Goal: Transaction & Acquisition: Register for event/course

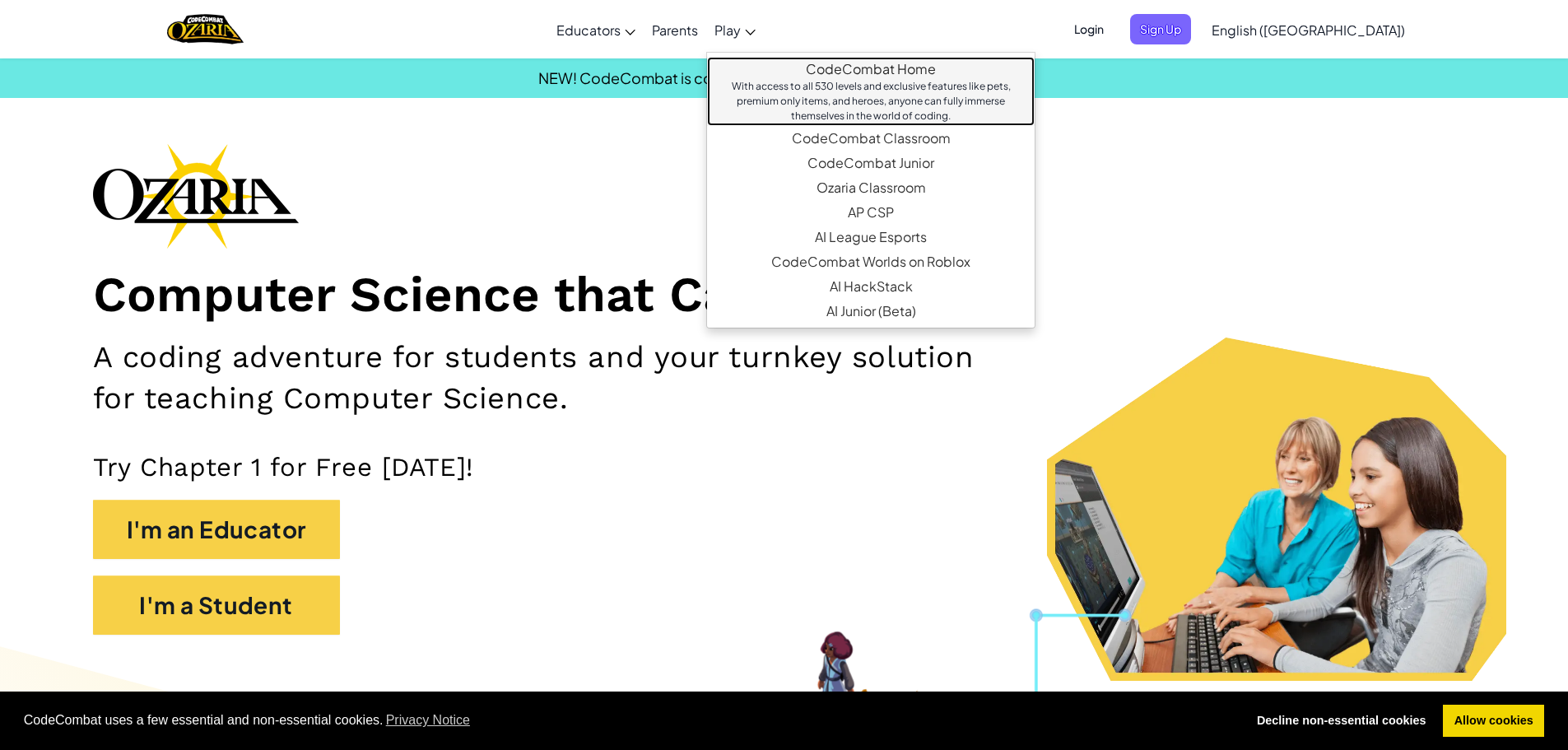
click at [886, 79] on div "With access to all 530 levels and exclusive features like pets, premium only it…" at bounding box center [871, 101] width 295 height 45
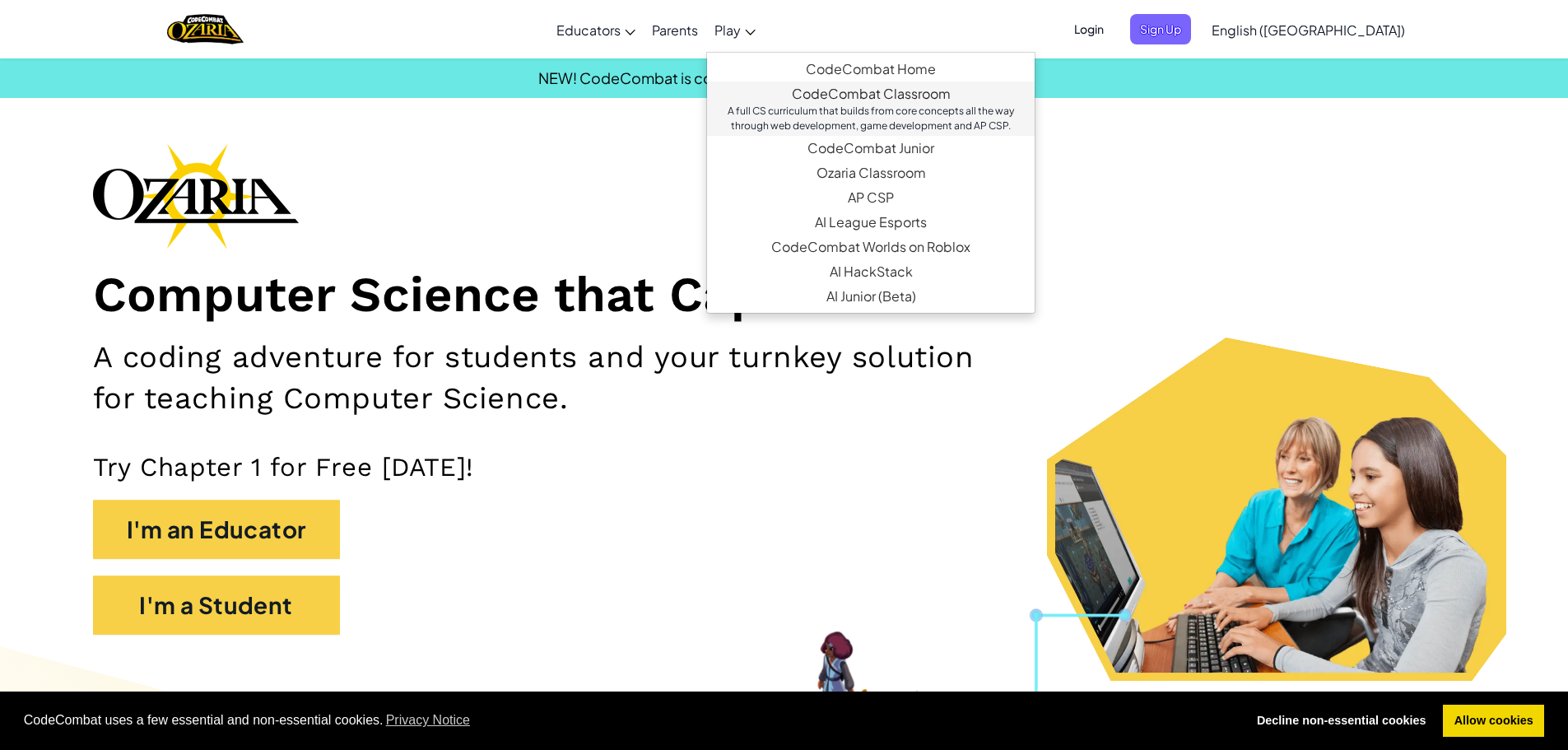
click at [848, 93] on link "CodeCombat Classroom A full CS curriculum that builds from core concepts all th…" at bounding box center [871, 109] width 327 height 55
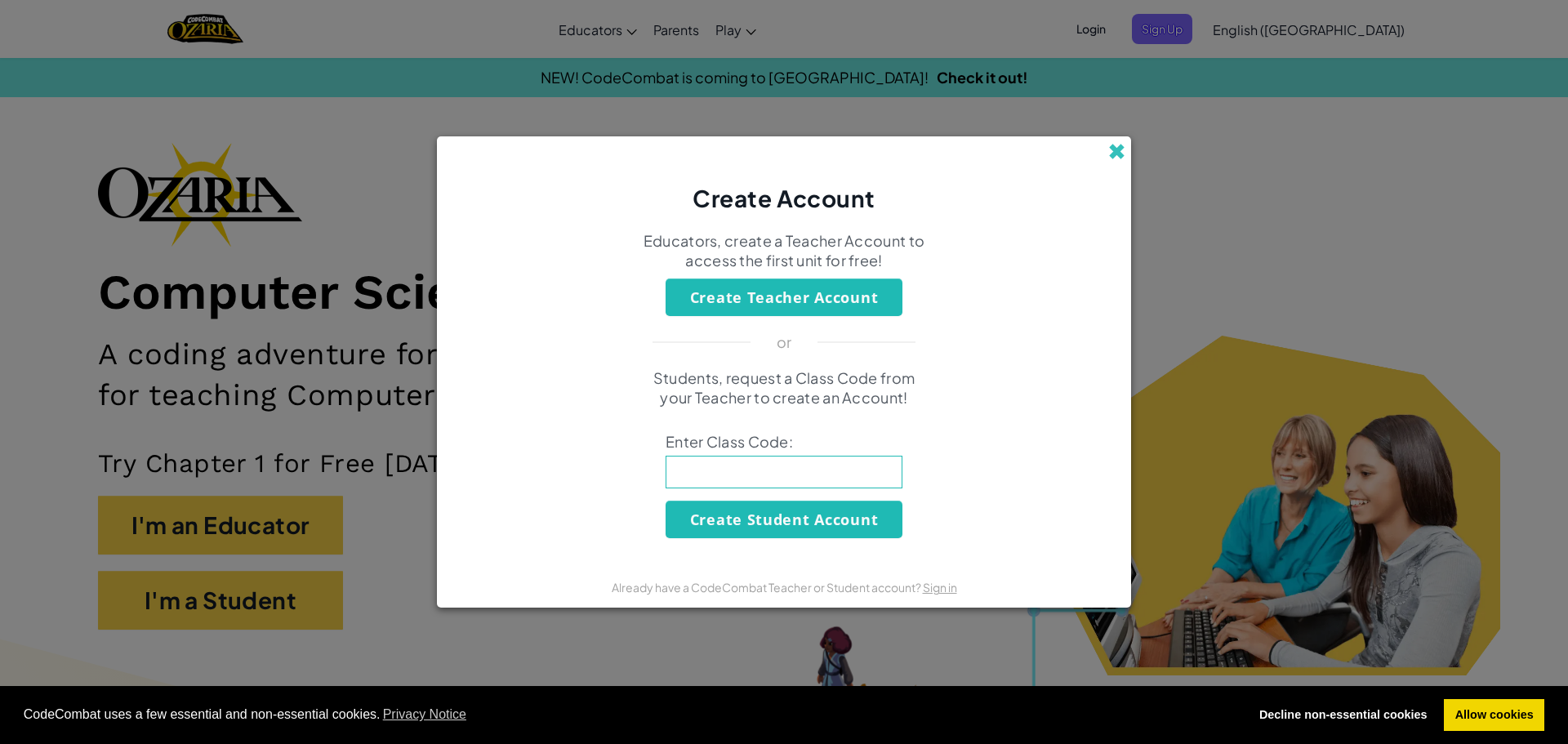
click at [1114, 156] on span at bounding box center [1117, 152] width 17 height 17
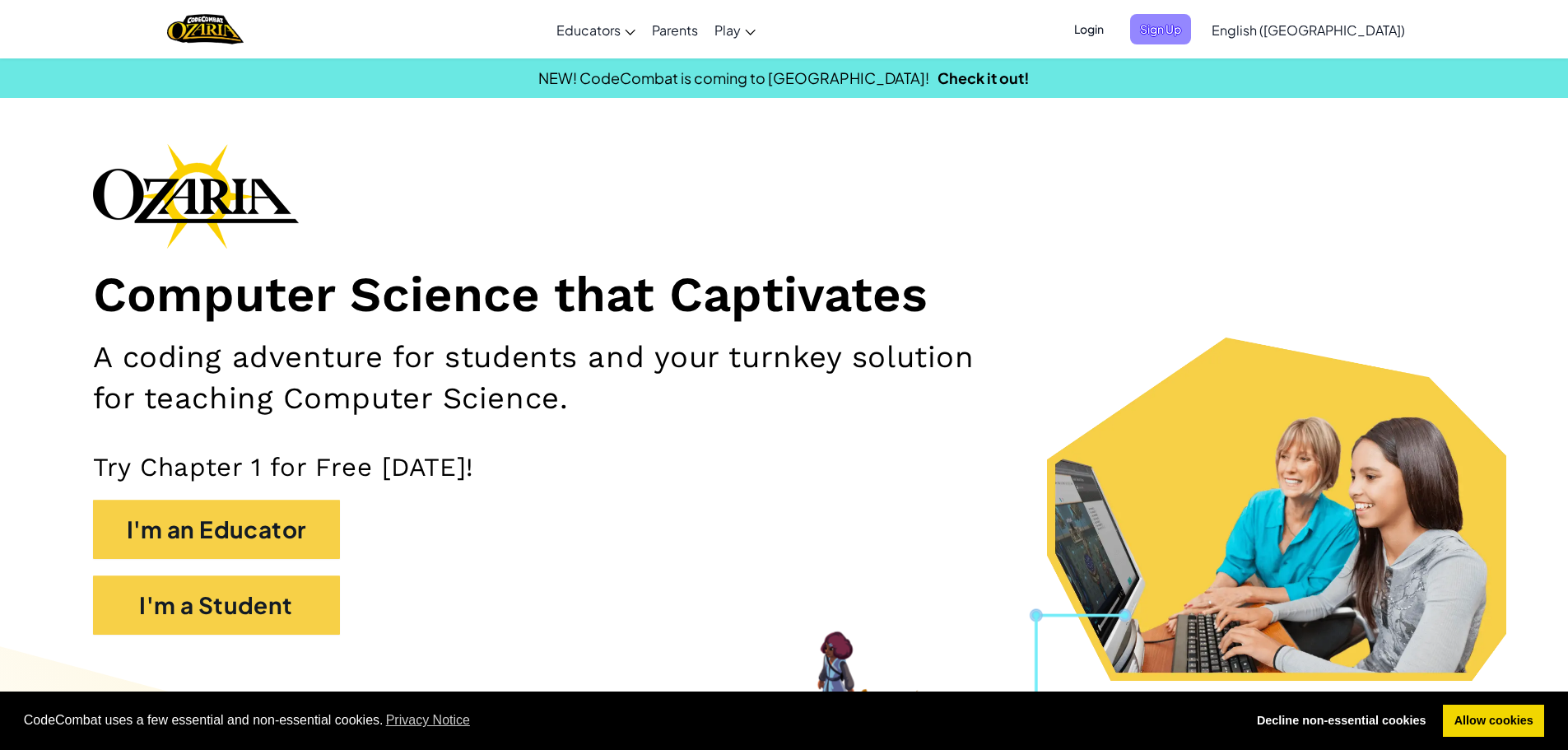
click at [1191, 26] on span "Sign Up" at bounding box center [1160, 28] width 61 height 30
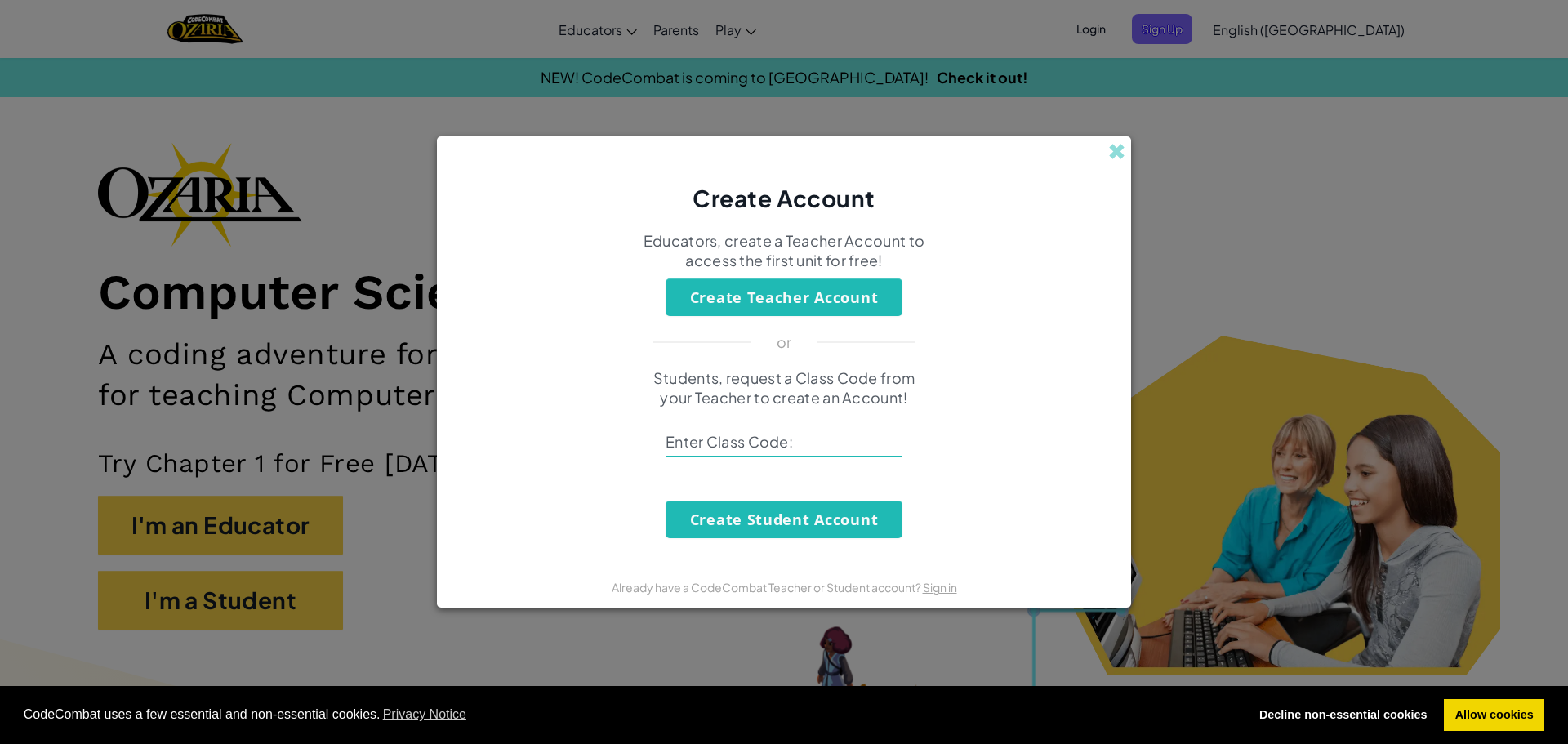
click at [1106, 150] on div "Create Account" at bounding box center [784, 175] width 694 height 78
click at [1123, 152] on span at bounding box center [1117, 152] width 17 height 17
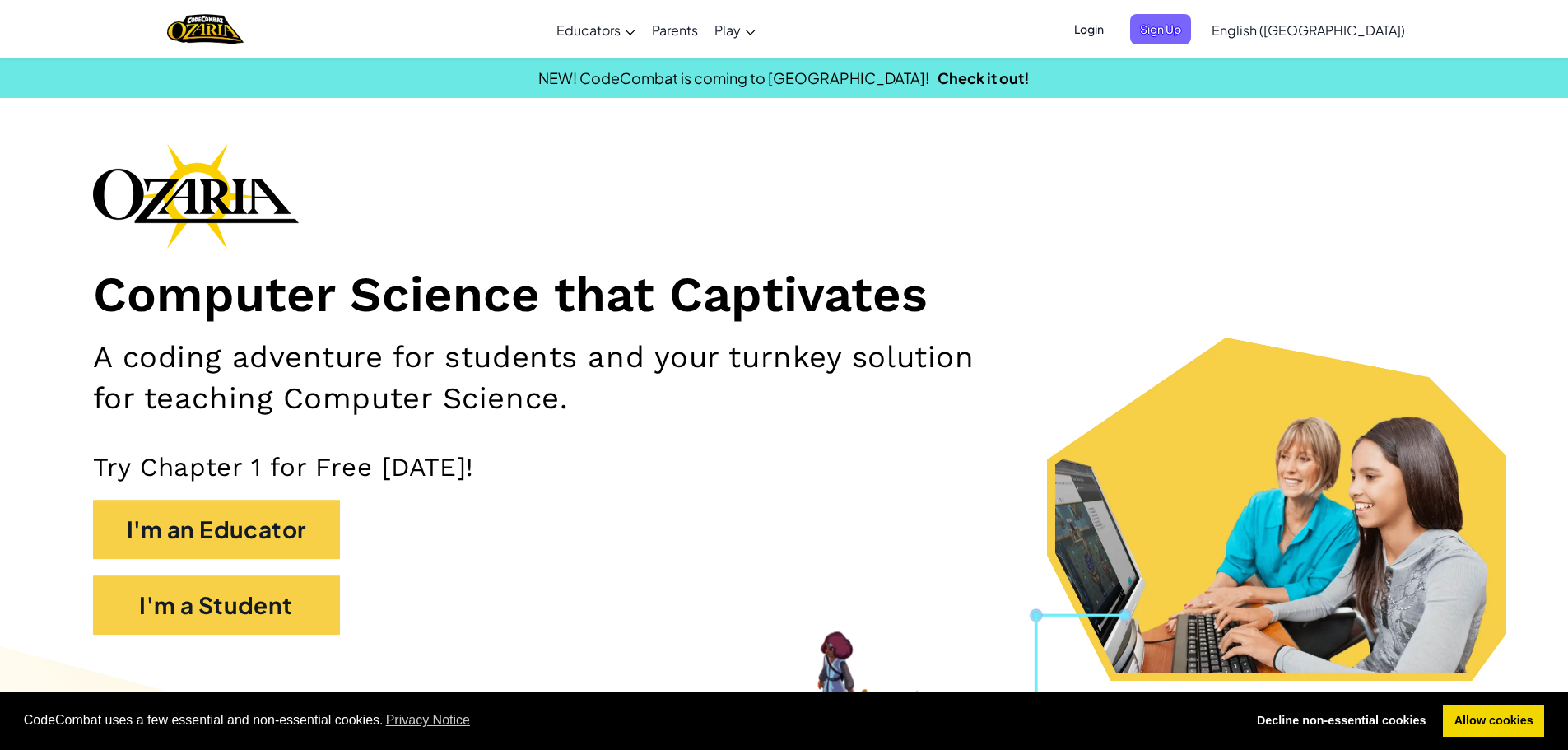
click at [1113, 31] on span "Login" at bounding box center [1089, 28] width 50 height 30
